Goal: Find specific page/section: Locate a particular part of the current website

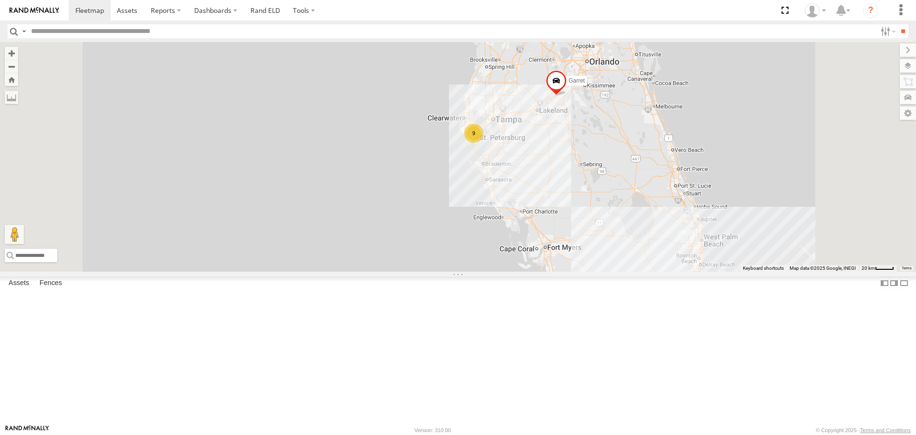
scroll to position [95, 0]
click at [0, 0] on div "176" at bounding box center [0, 0] width 0 height 0
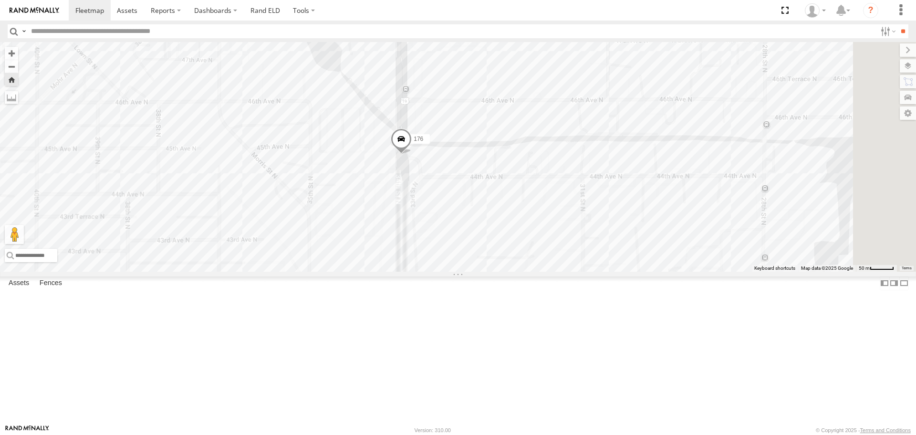
drag, startPoint x: 580, startPoint y: 218, endPoint x: 403, endPoint y: 197, distance: 178.2
click at [403, 197] on div "176" at bounding box center [458, 156] width 916 height 229
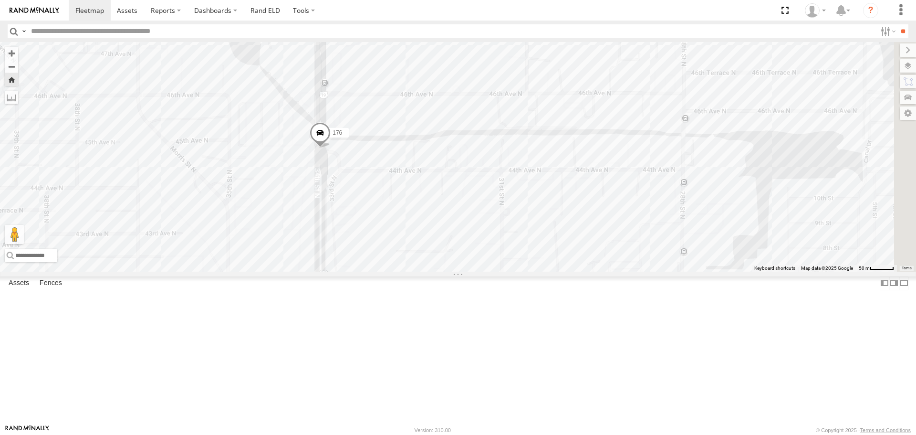
click at [331, 148] on span at bounding box center [320, 135] width 21 height 26
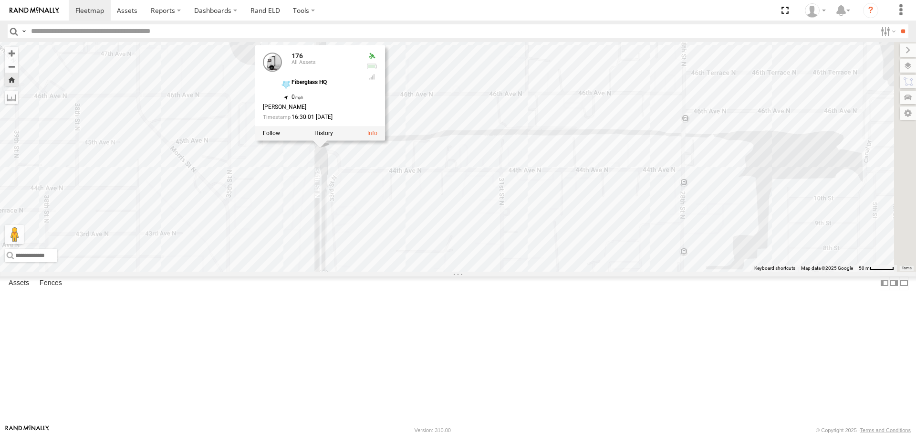
click at [553, 232] on div "176 176 All Assets Fiberglass HQ 27.81274 , -82.67953 0 [PERSON_NAME] 16:30:01 …" at bounding box center [458, 156] width 916 height 229
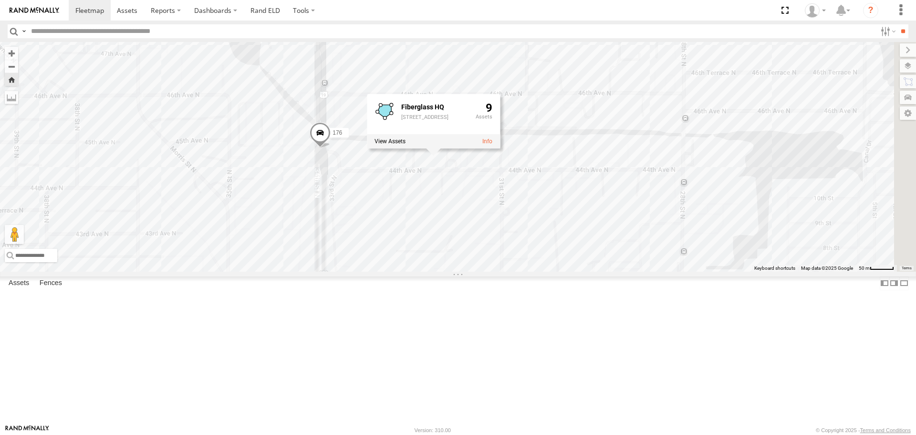
click at [422, 226] on div "176 Fiberglass HQ [STREET_ADDRESS]" at bounding box center [458, 156] width 916 height 229
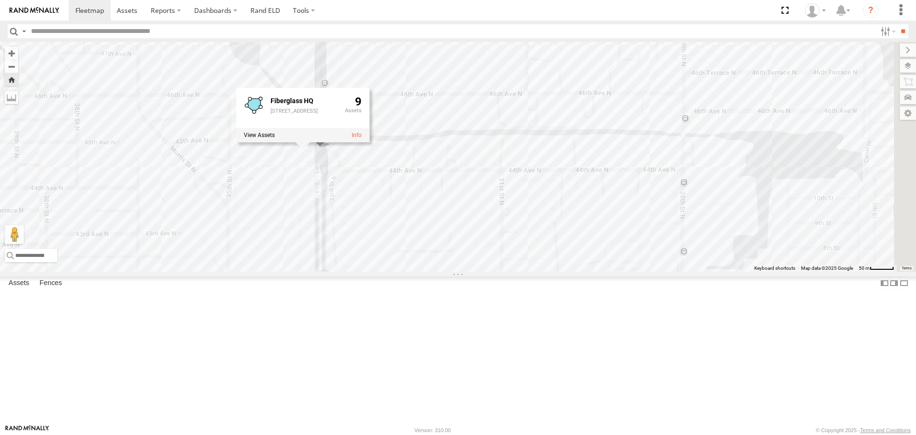
click at [471, 137] on div "176 Fiberglass HQ [STREET_ADDRESS]" at bounding box center [458, 156] width 916 height 229
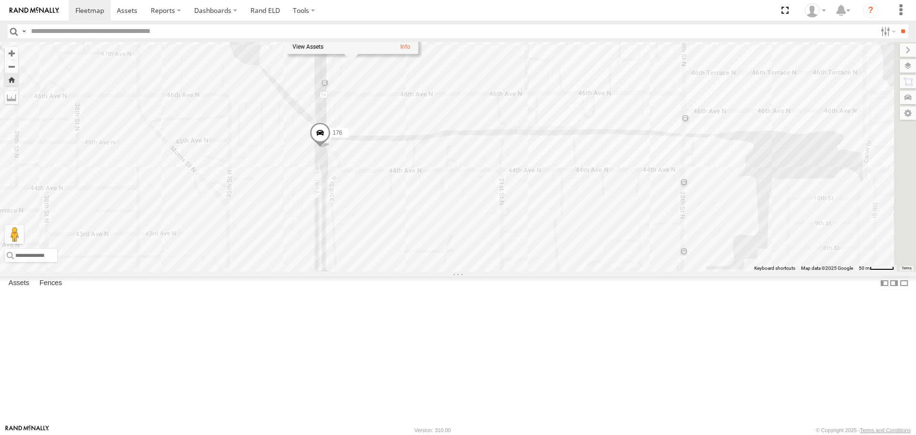
click at [364, 174] on div "176 Fiberglass HQ [STREET_ADDRESS]" at bounding box center [458, 156] width 916 height 229
